Goal: Check status: Check status

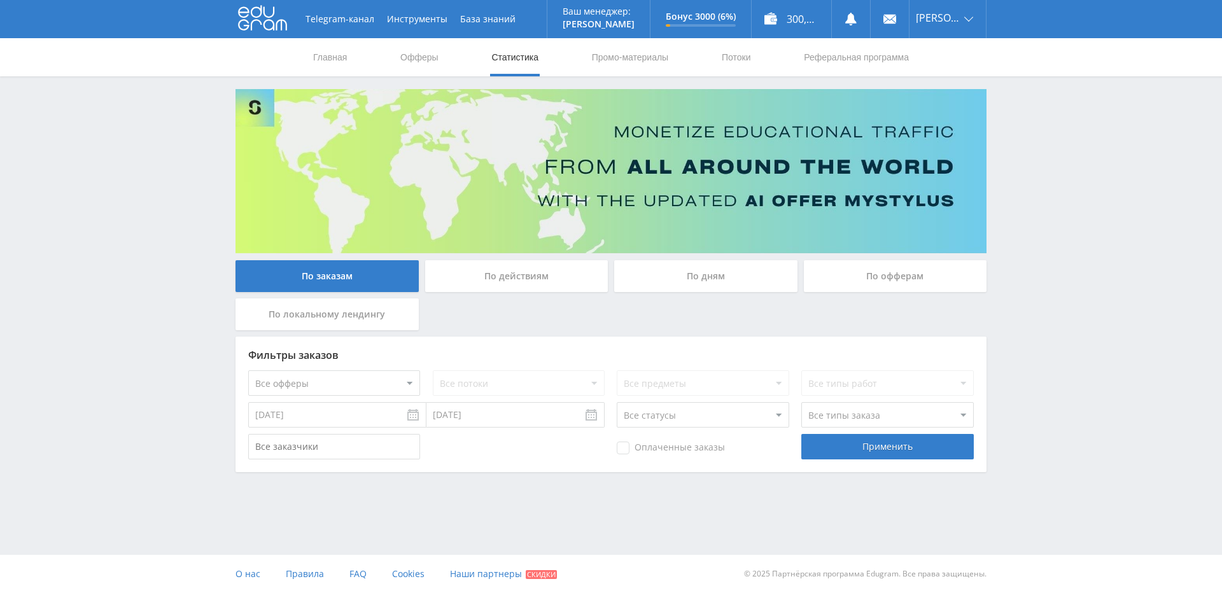
click at [522, 280] on div "По действиям" at bounding box center [516, 276] width 183 height 32
click at [0, 0] on input "По действиям" at bounding box center [0, 0] width 0 height 0
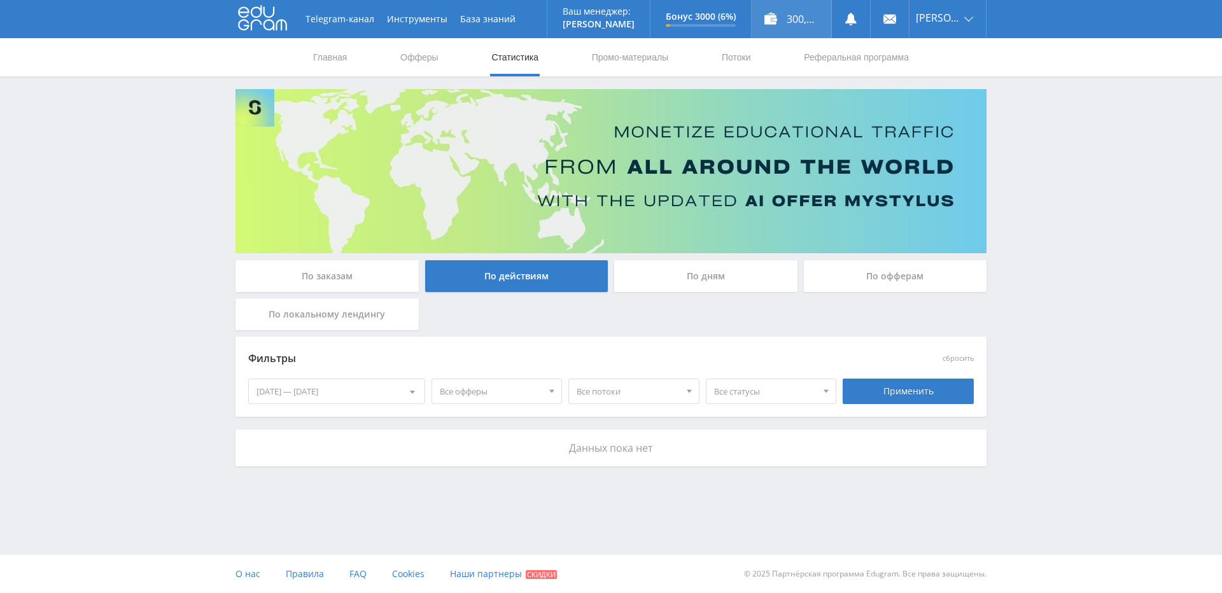
click at [802, 18] on div "300,00 ₽" at bounding box center [791, 19] width 80 height 38
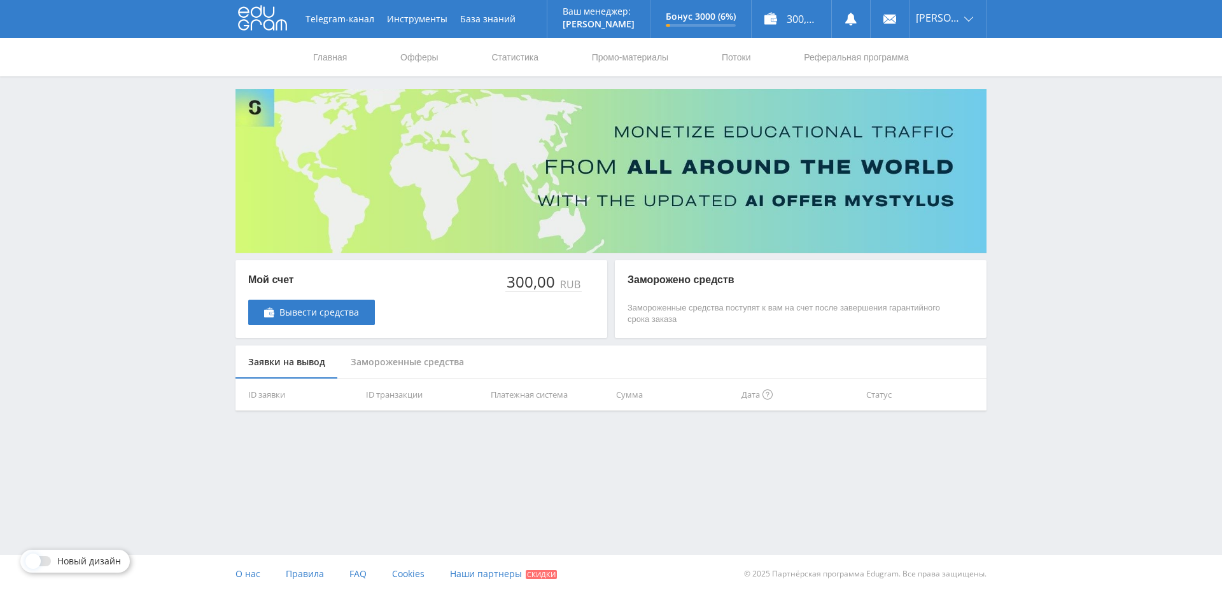
click at [424, 364] on div "Замороженные средства" at bounding box center [407, 362] width 139 height 34
click at [286, 364] on div "Заявки на вывод" at bounding box center [286, 362] width 102 height 34
